Goal: Task Accomplishment & Management: Complete application form

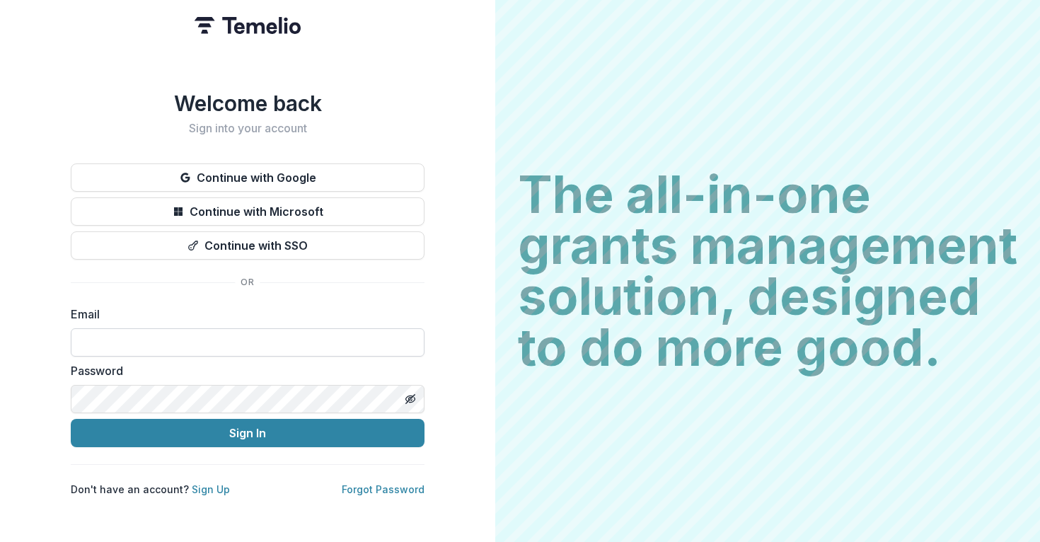
click at [289, 337] on input at bounding box center [248, 342] width 354 height 28
type input "**********"
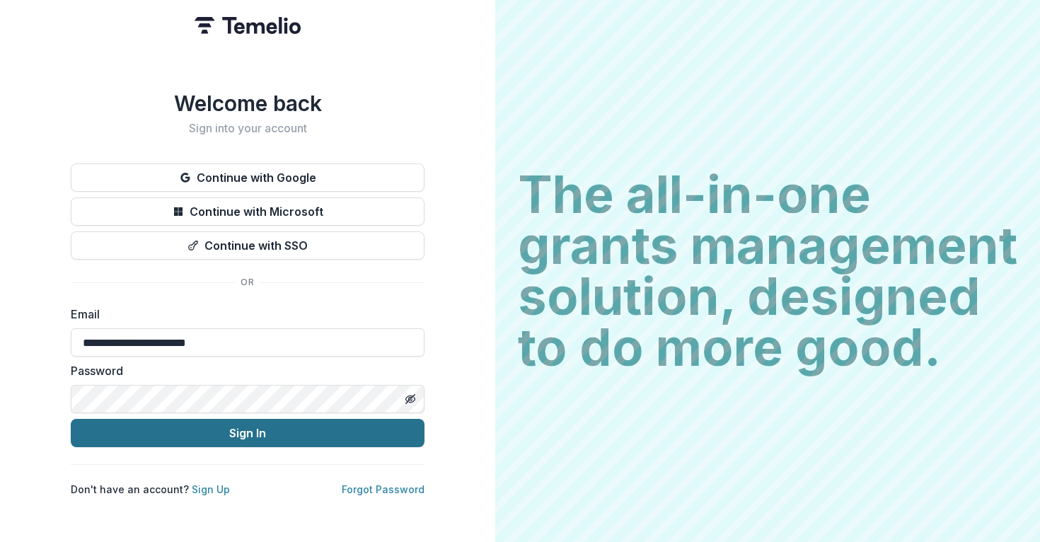
click at [187, 431] on button "Sign In" at bounding box center [248, 433] width 354 height 28
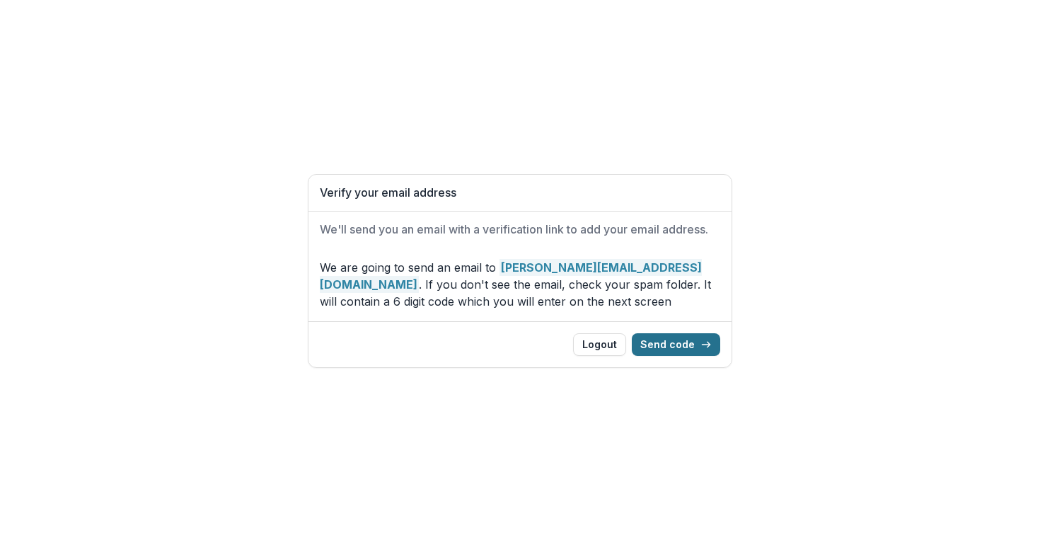
click at [654, 343] on button "Send code" at bounding box center [676, 344] width 88 height 23
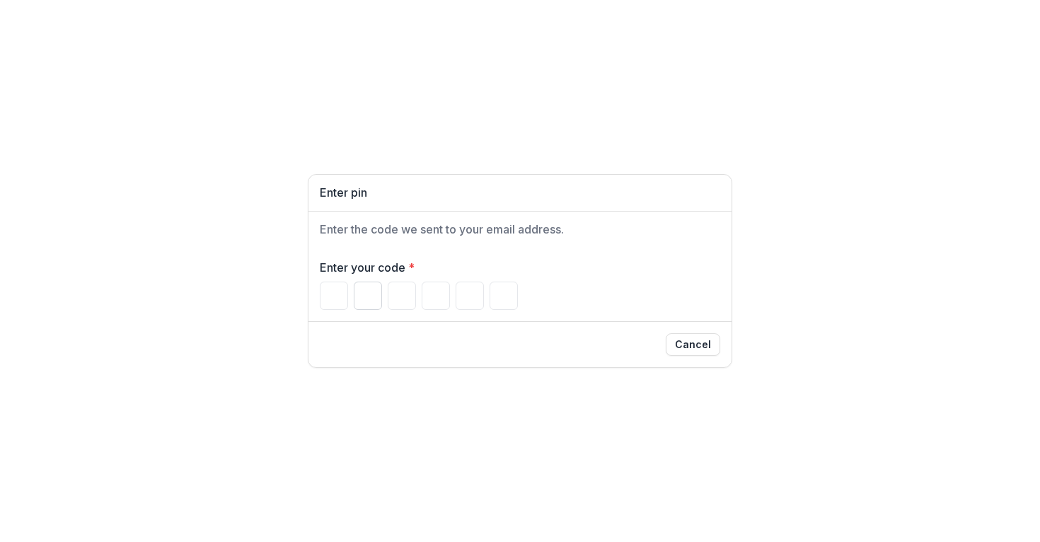
type input "*"
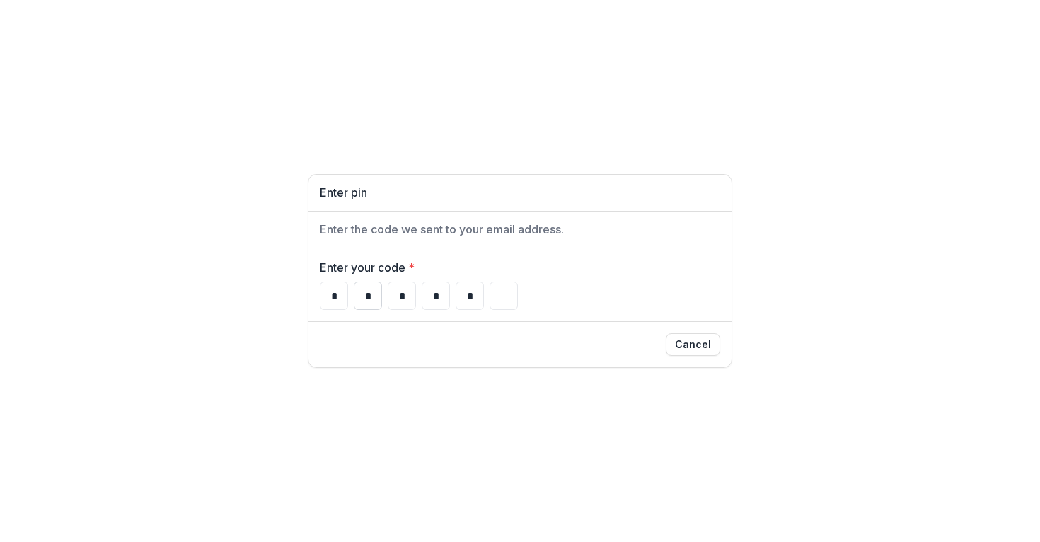
type input "*"
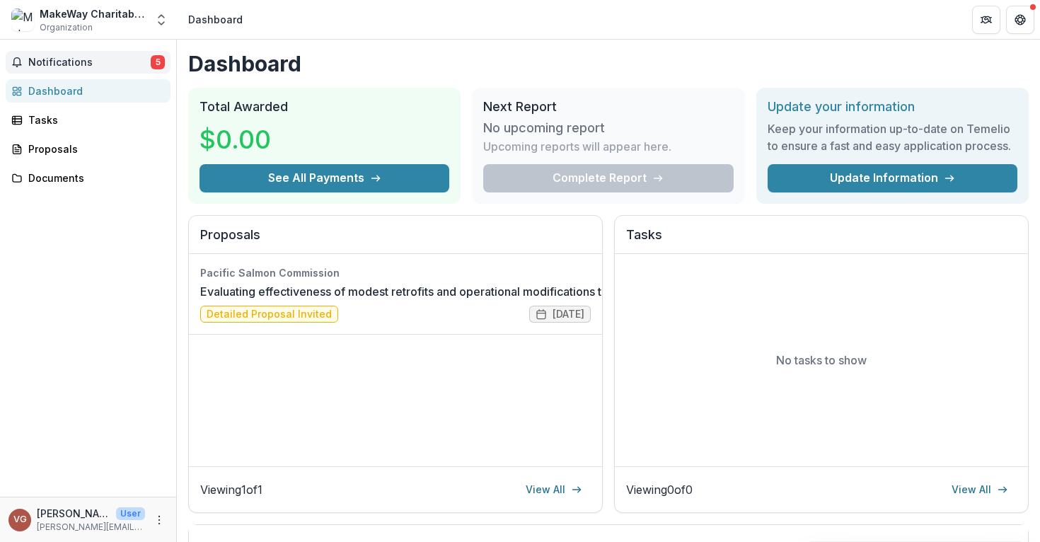
click at [71, 63] on span "Notifications" at bounding box center [89, 63] width 122 height 12
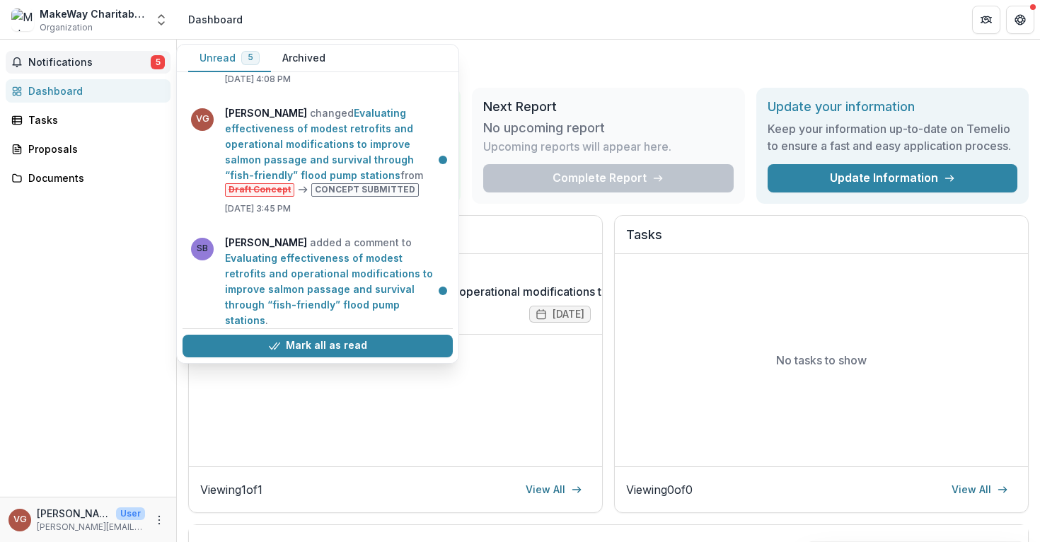
scroll to position [98, 0]
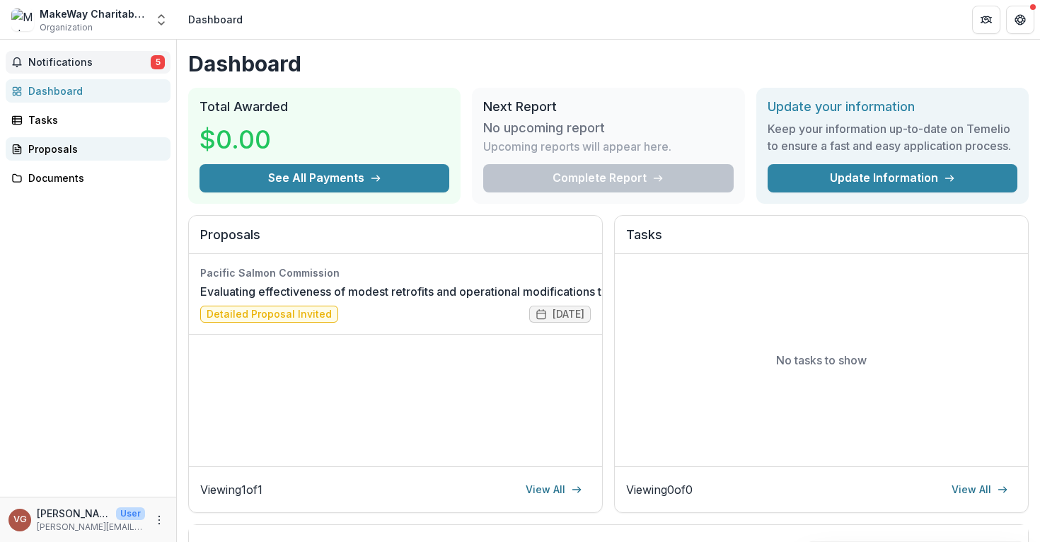
click at [57, 154] on div "Proposals" at bounding box center [93, 149] width 131 height 15
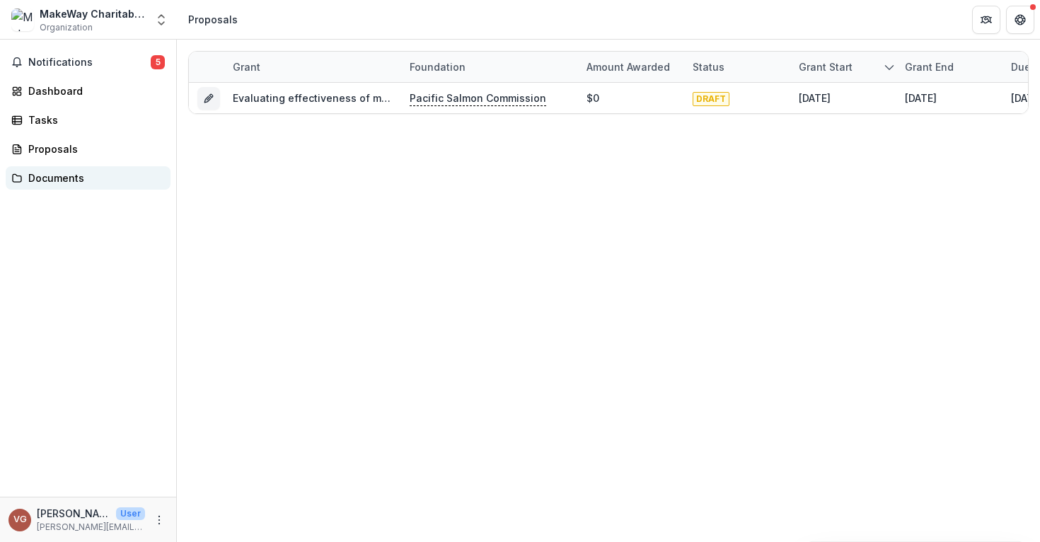
click at [55, 179] on div "Documents" at bounding box center [93, 178] width 131 height 15
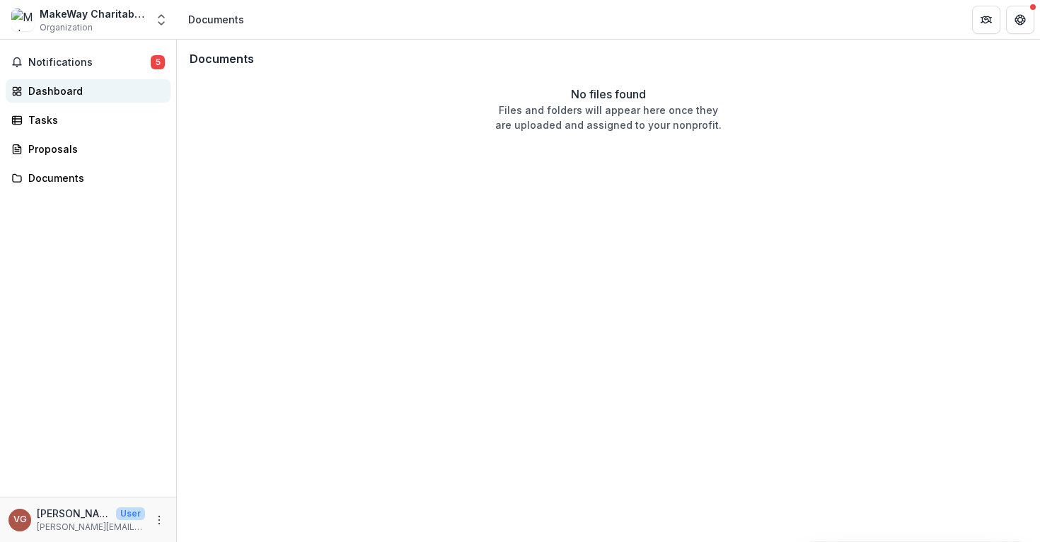
click at [62, 96] on div "Dashboard" at bounding box center [93, 91] width 131 height 15
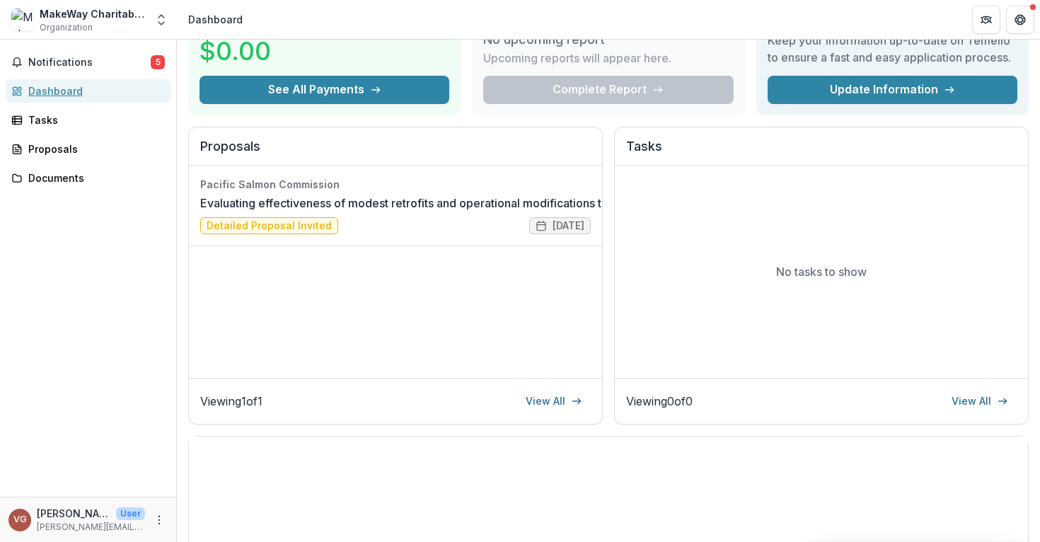
scroll to position [42, 0]
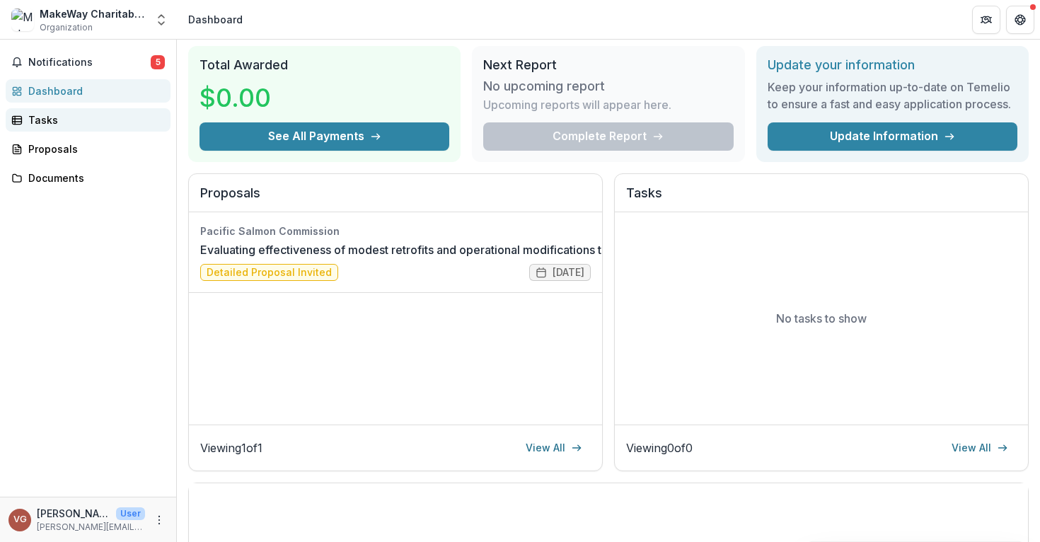
click at [62, 117] on div "Tasks" at bounding box center [93, 120] width 131 height 15
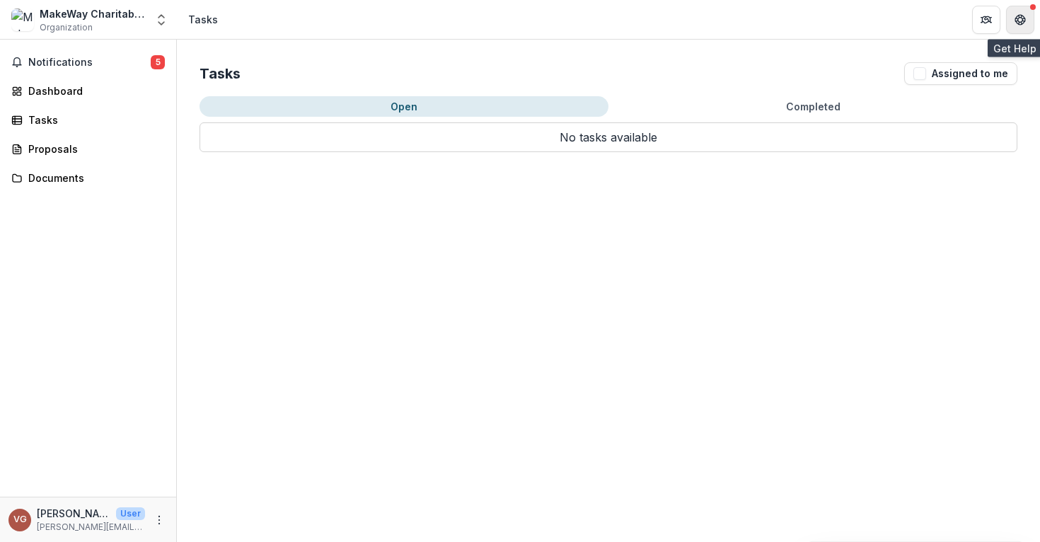
click at [1023, 18] on icon "Get Help" at bounding box center [1024, 20] width 3 height 4
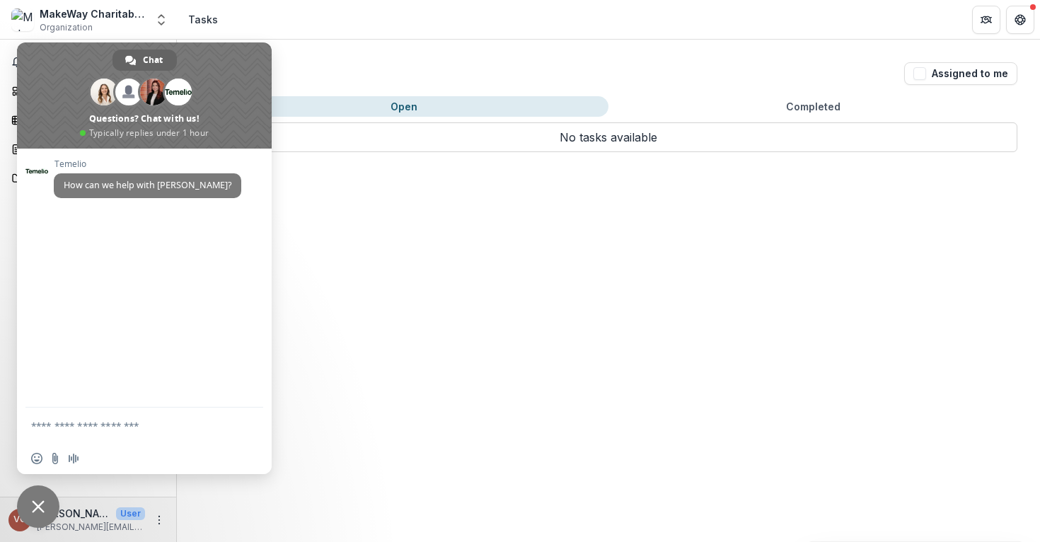
click at [784, 284] on div "Tasks Assigned to me Open Completed No tasks available No tasks available" at bounding box center [608, 291] width 863 height 502
click at [37, 507] on span "Close chat" at bounding box center [38, 506] width 13 height 13
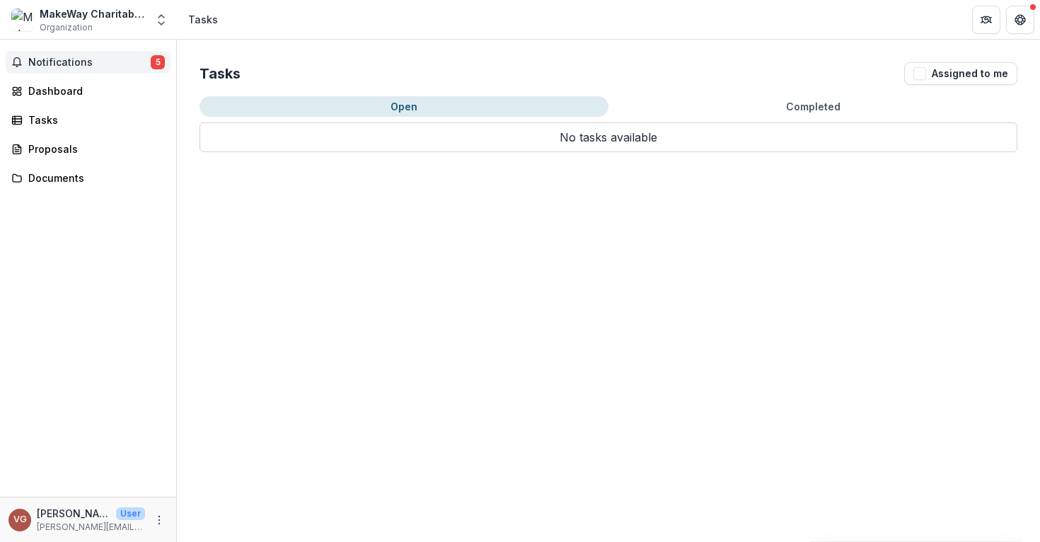
click at [51, 62] on span "Notifications" at bounding box center [89, 63] width 122 height 12
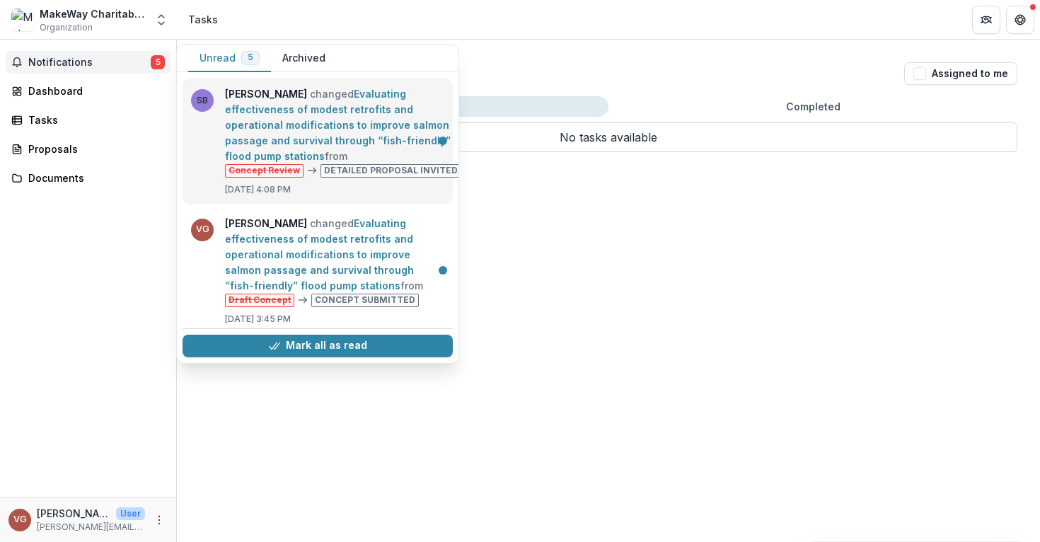
click at [359, 162] on link "Evaluating effectiveness of modest retrofits and operational modifications to i…" at bounding box center [338, 125] width 226 height 74
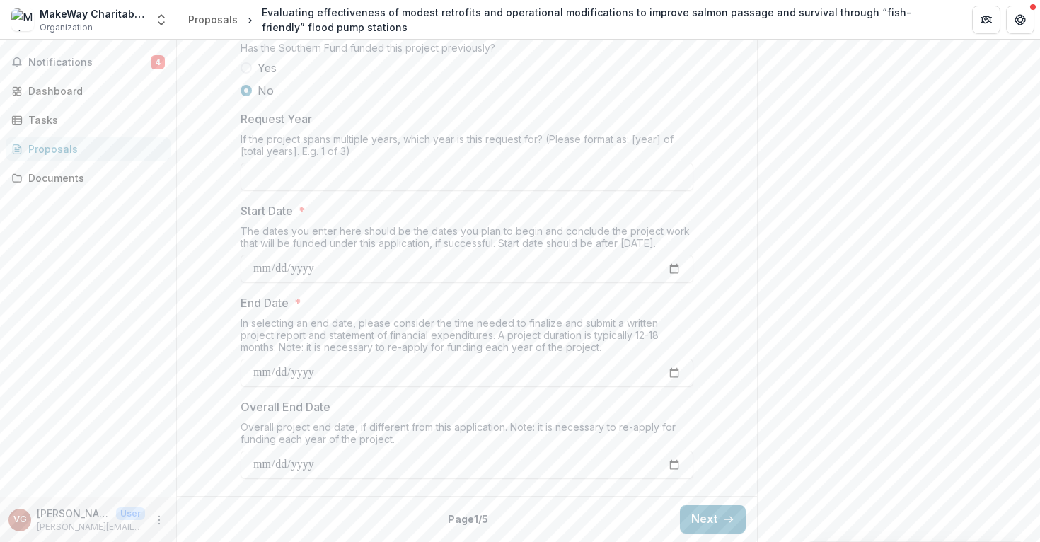
scroll to position [1638, 0]
click at [701, 524] on button "Next" at bounding box center [713, 519] width 66 height 28
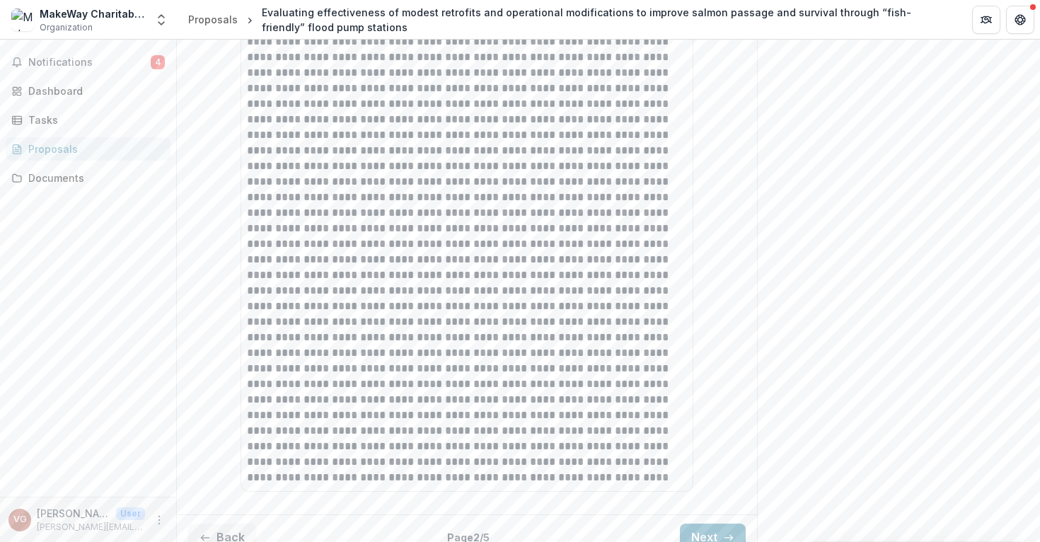
scroll to position [3165, 0]
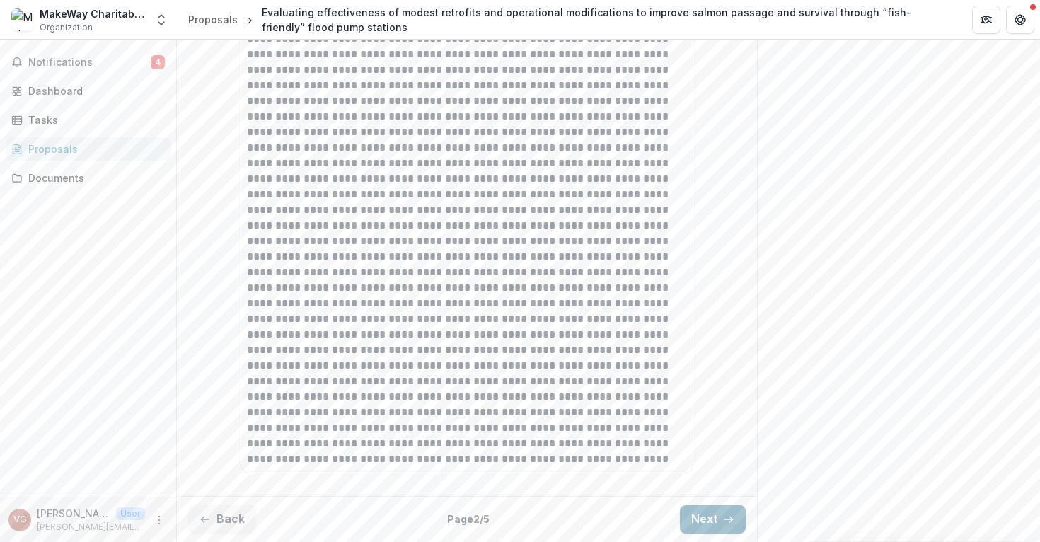
click at [696, 519] on button "Next" at bounding box center [713, 519] width 66 height 28
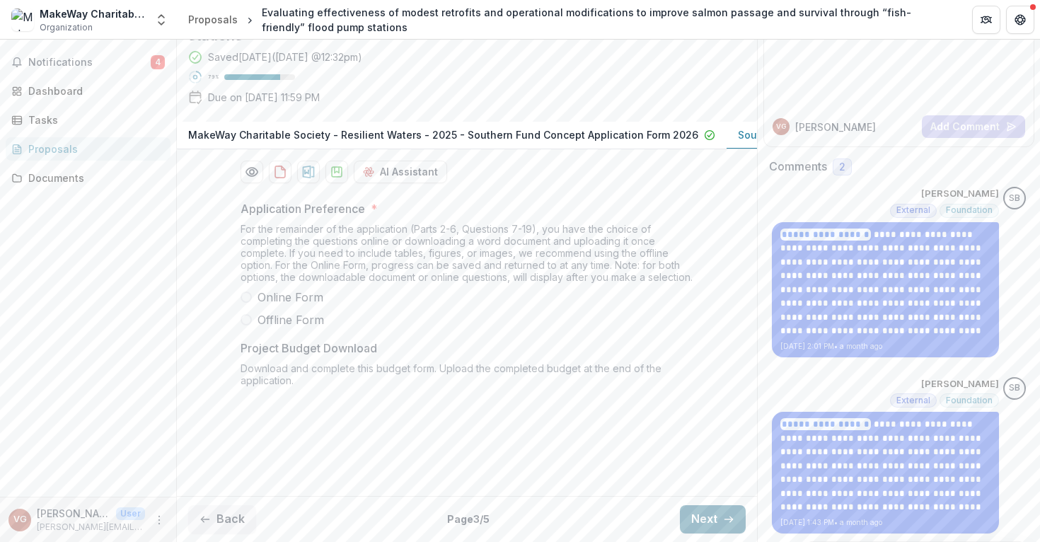
scroll to position [306, 0]
